Goal: Check status

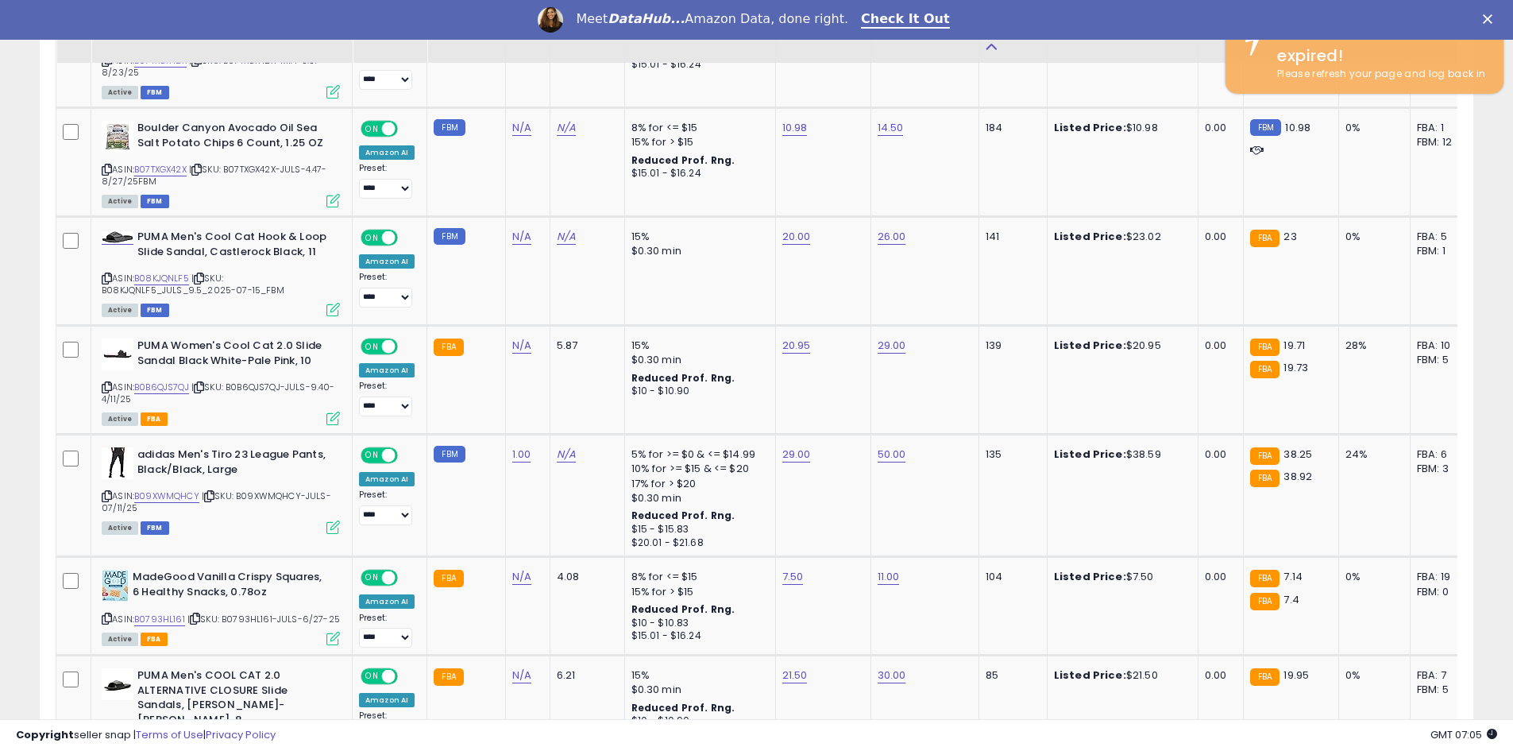
scroll to position [326, 832]
